Goal: Book appointment/travel/reservation

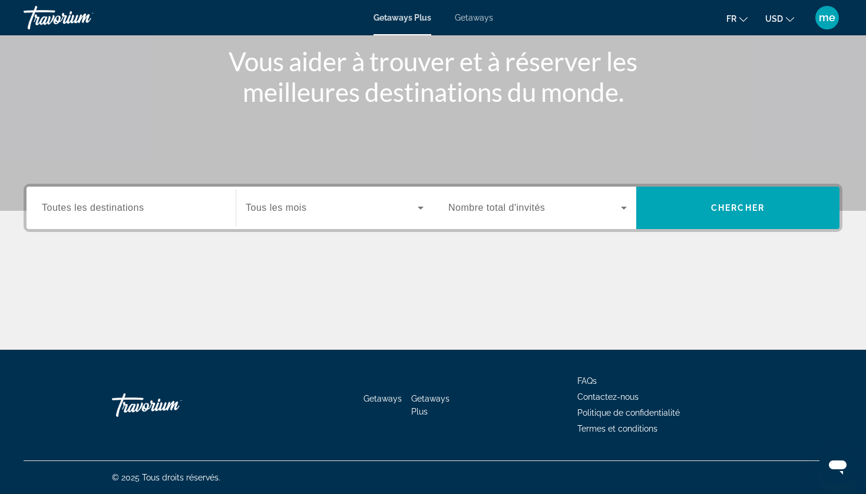
scroll to position [143, 0]
click at [217, 206] on input "Destination Toutes les destinations" at bounding box center [131, 209] width 179 height 14
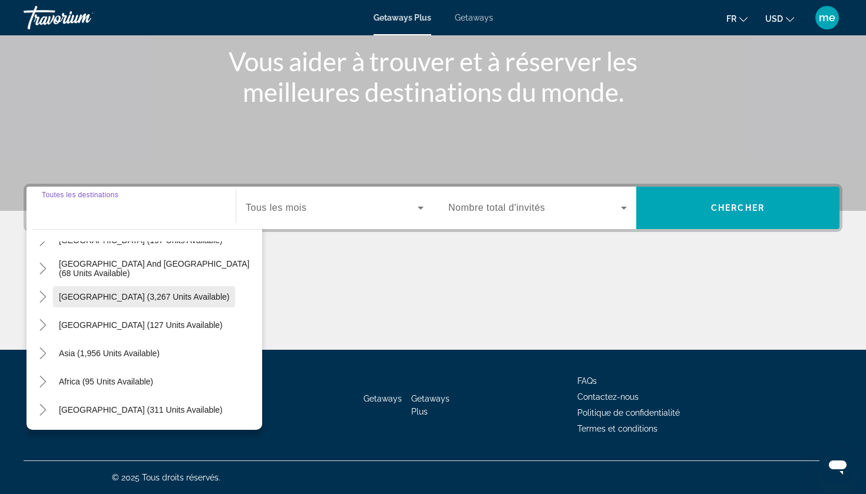
click at [154, 300] on span "[GEOGRAPHIC_DATA] (3,267 units available)" at bounding box center [144, 296] width 170 height 9
type input "**********"
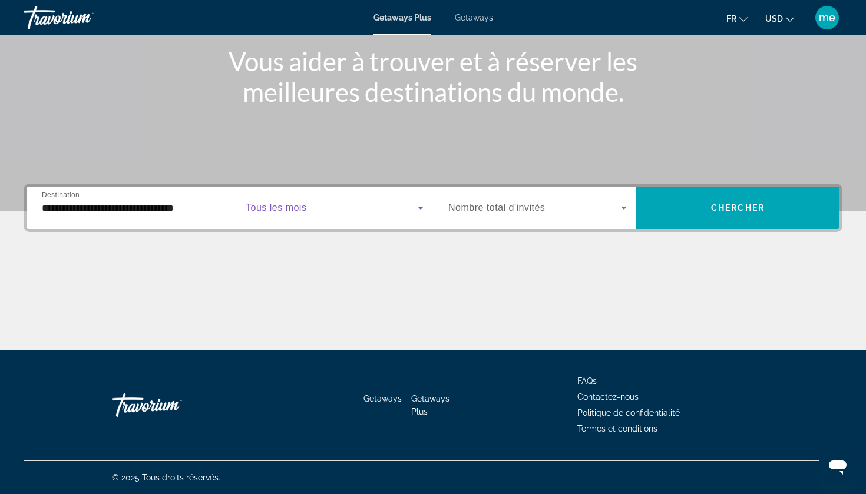
click at [379, 212] on span "Search widget" at bounding box center [332, 208] width 172 height 14
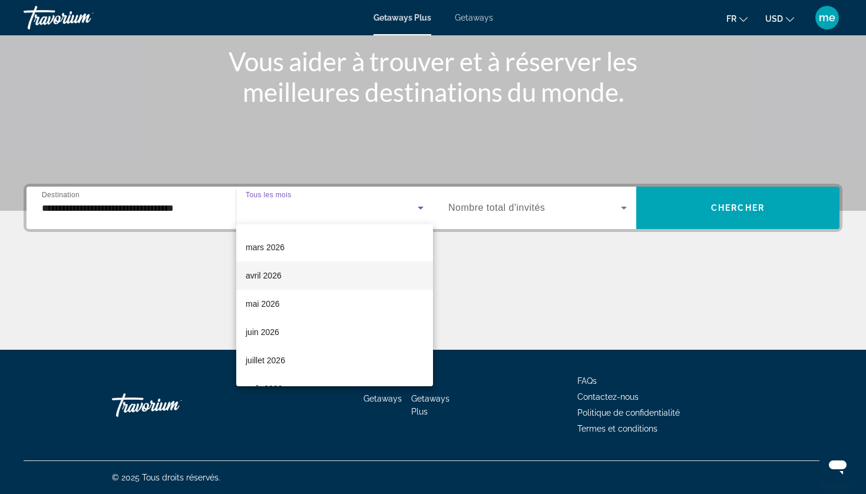
scroll to position [208, 0]
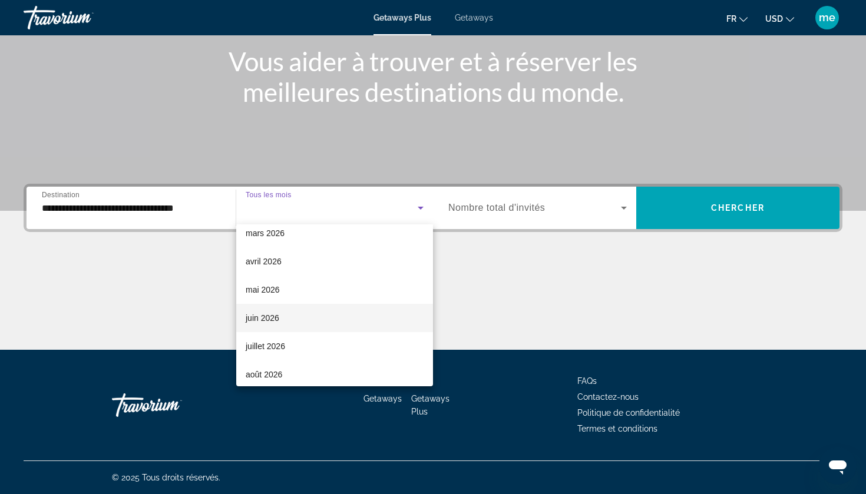
click at [267, 315] on span "juin 2026" at bounding box center [263, 318] width 34 height 14
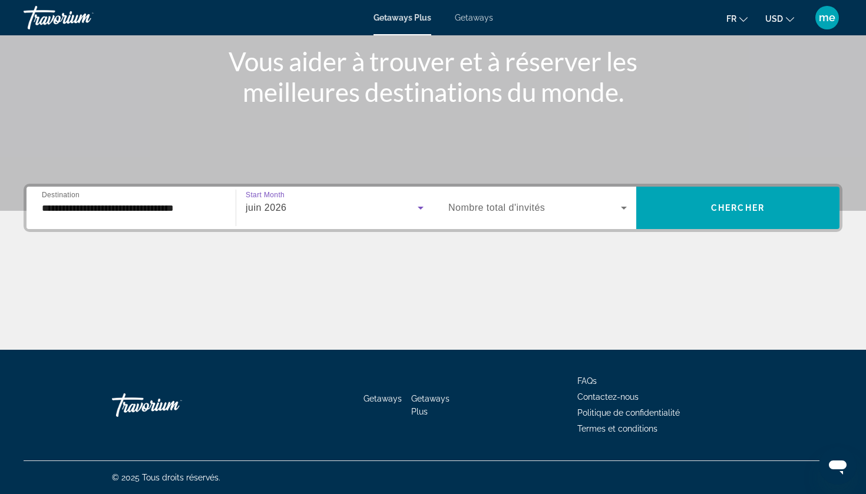
click at [506, 213] on span "Search widget" at bounding box center [534, 208] width 173 height 14
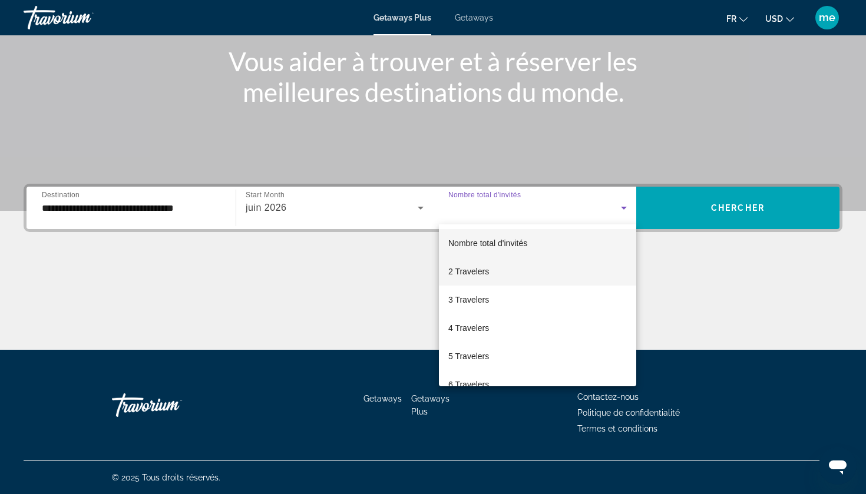
click at [487, 270] on span "2 Travelers" at bounding box center [468, 272] width 41 height 14
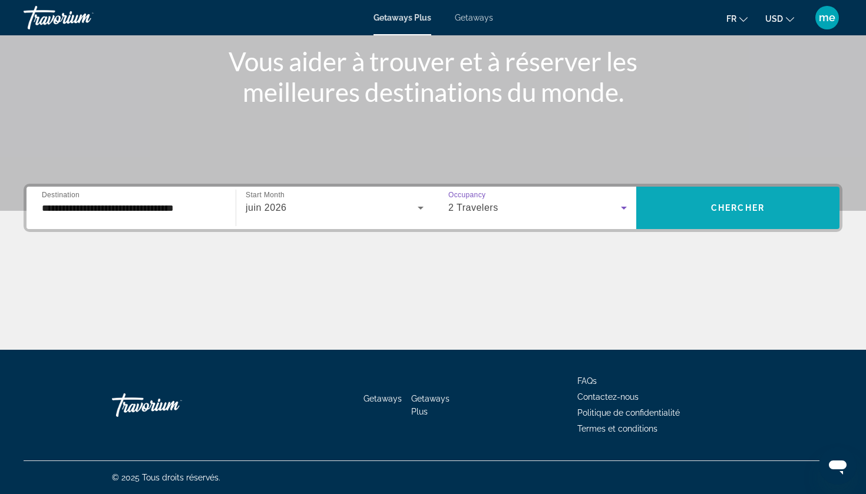
click at [704, 209] on span "Search widget" at bounding box center [737, 208] width 203 height 28
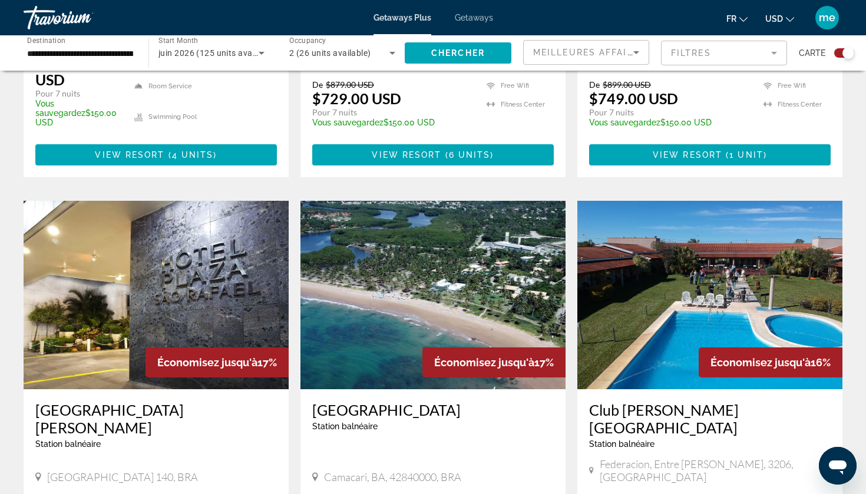
scroll to position [1597, 0]
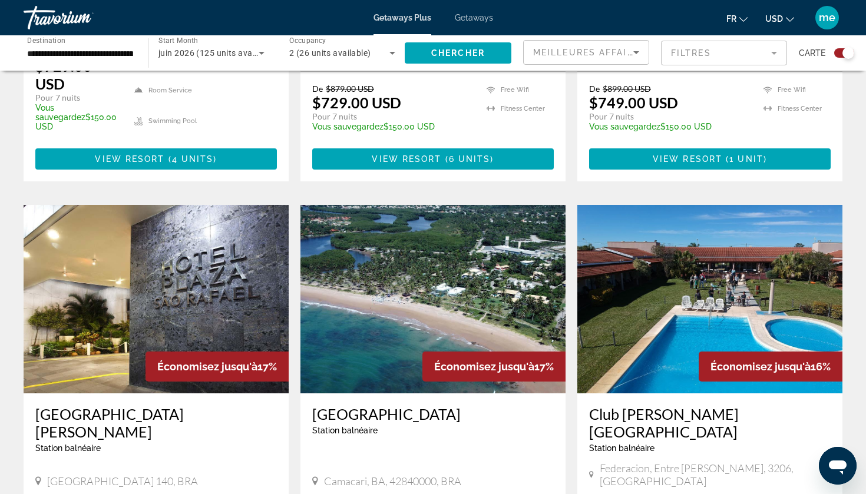
click at [425, 352] on div "Économisez jusqu'à 17%" at bounding box center [494, 367] width 143 height 30
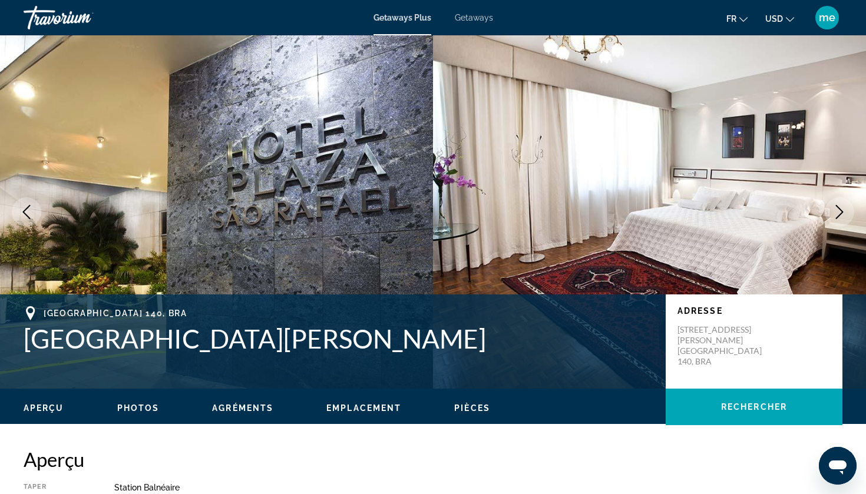
click at [847, 206] on button "Next image" at bounding box center [839, 211] width 29 height 29
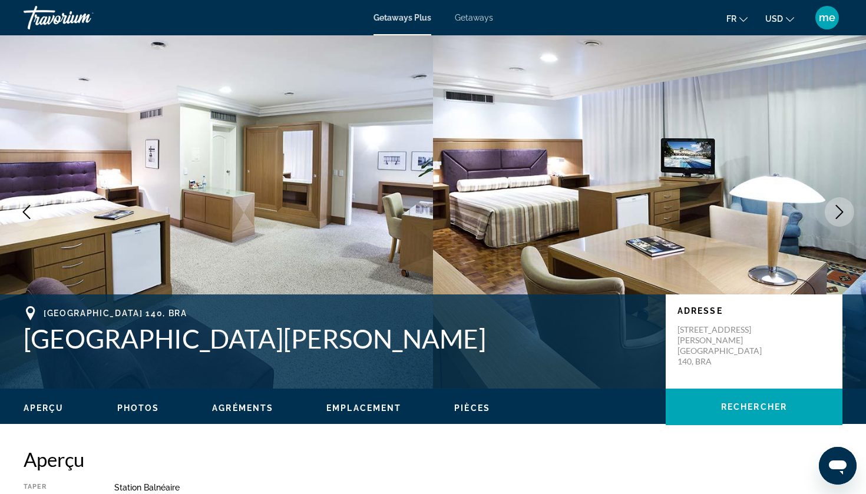
click at [847, 206] on button "Next image" at bounding box center [839, 211] width 29 height 29
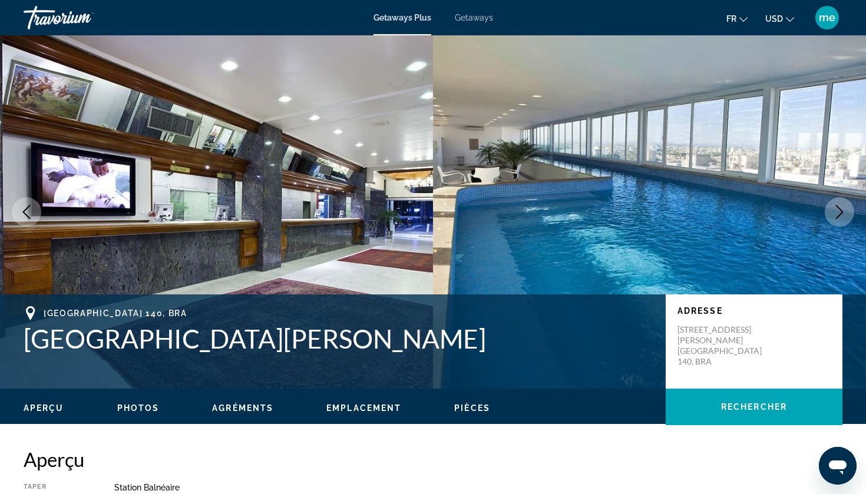
click at [831, 206] on button "Next image" at bounding box center [839, 211] width 29 height 29
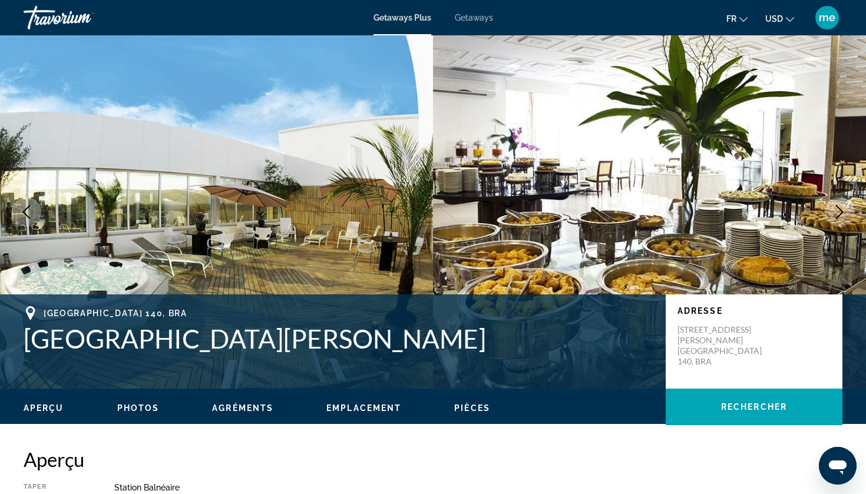
click at [831, 206] on button "Next image" at bounding box center [839, 211] width 29 height 29
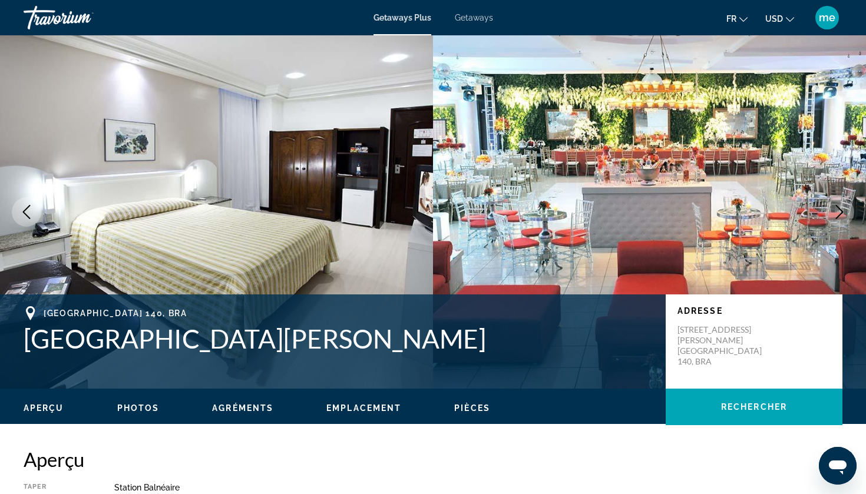
click at [831, 206] on button "Next image" at bounding box center [839, 211] width 29 height 29
